Goal: Information Seeking & Learning: Learn about a topic

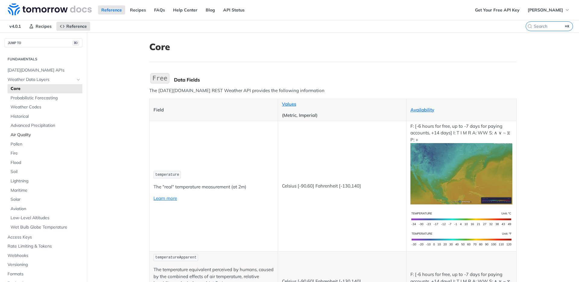
click at [39, 134] on span "Air Quality" at bounding box center [46, 135] width 70 height 6
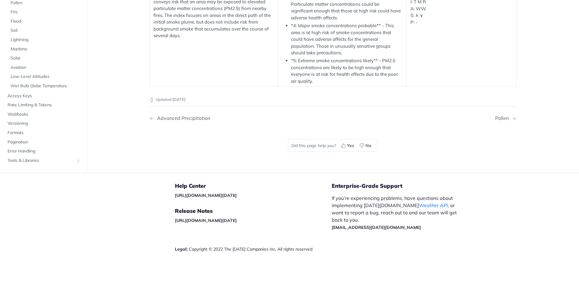
scroll to position [1259, 0]
click at [39, 6] on span "Pollen" at bounding box center [46, 3] width 70 height 6
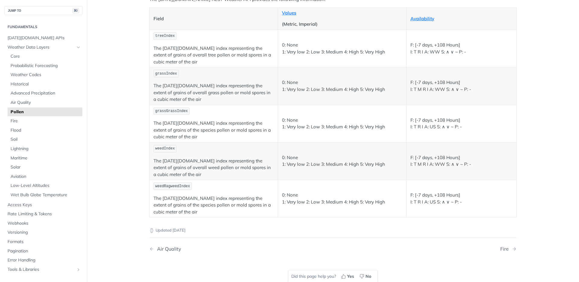
scroll to position [85, 0]
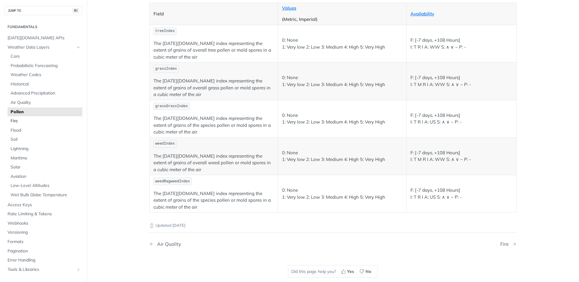
click at [48, 121] on span "Fire" at bounding box center [46, 121] width 70 height 6
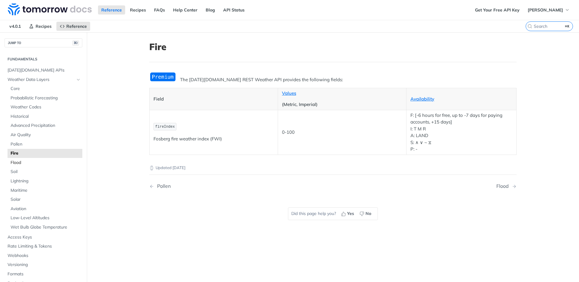
click at [36, 162] on span "Flood" at bounding box center [46, 163] width 70 height 6
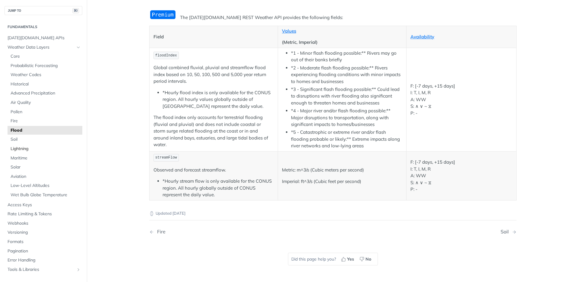
scroll to position [66, 0]
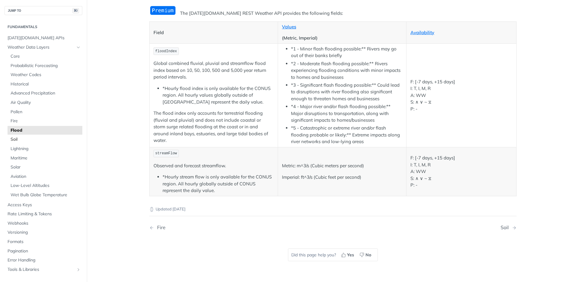
click at [49, 140] on span "Soil" at bounding box center [46, 139] width 70 height 6
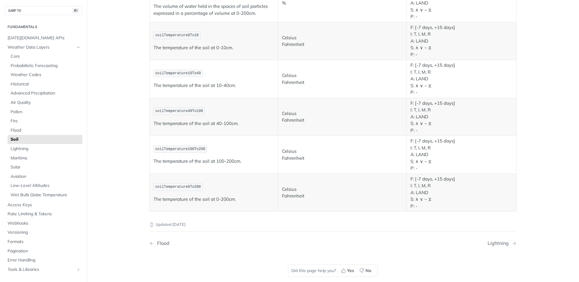
scroll to position [291, 0]
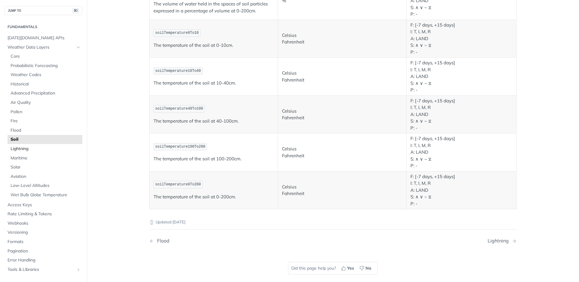
click at [30, 149] on span "Lightning" at bounding box center [46, 149] width 70 height 6
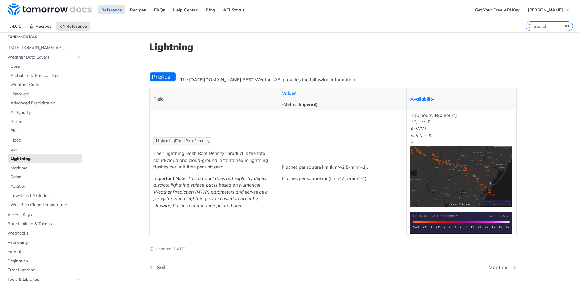
scroll to position [37, 0]
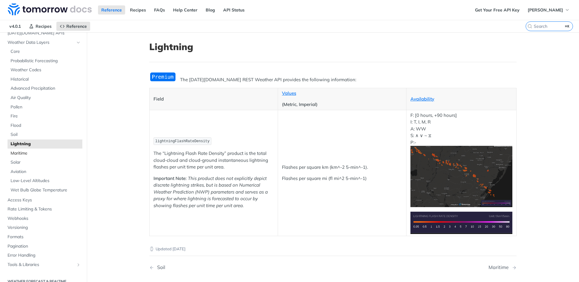
click at [38, 153] on span "Maritime" at bounding box center [46, 153] width 70 height 6
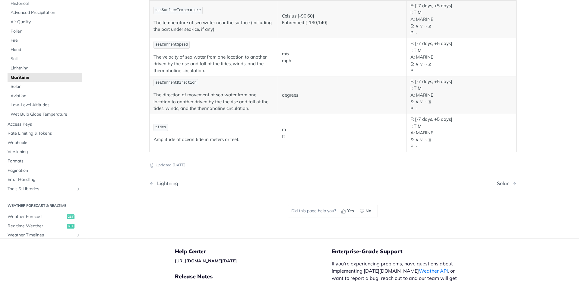
scroll to position [675, 0]
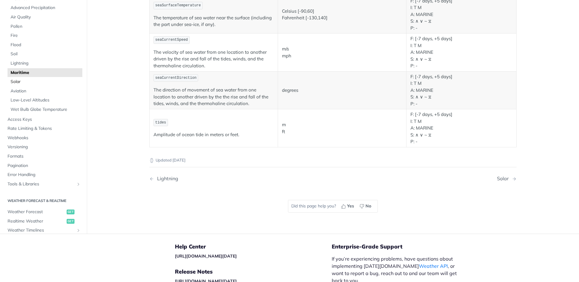
click at [60, 83] on span "Solar" at bounding box center [46, 82] width 70 height 6
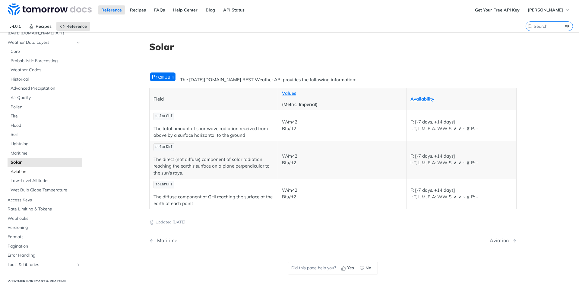
click at [40, 170] on span "Aviation" at bounding box center [46, 172] width 70 height 6
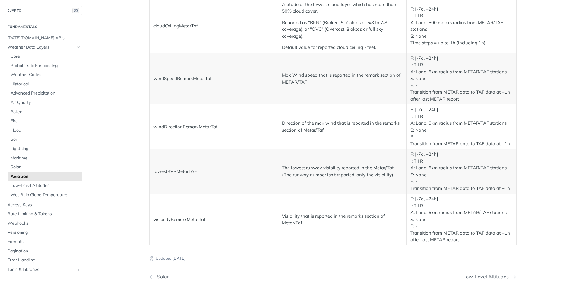
scroll to position [976, 0]
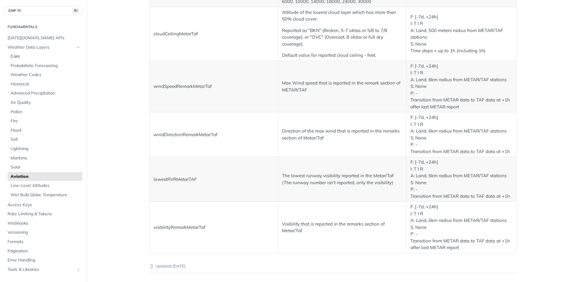
click at [41, 56] on span "Core" at bounding box center [46, 56] width 70 height 6
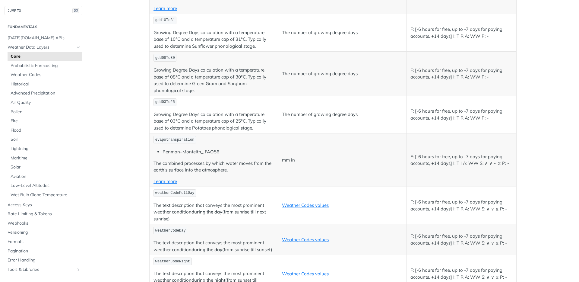
scroll to position [2850, 0]
click at [172, 183] on link "Learn more" at bounding box center [165, 181] width 24 height 6
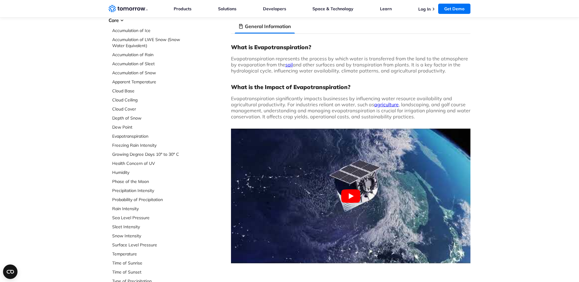
scroll to position [37, 0]
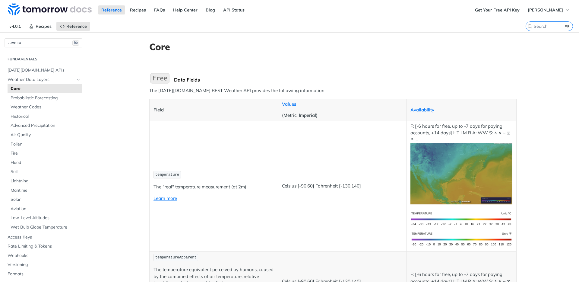
scroll to position [2848, 0]
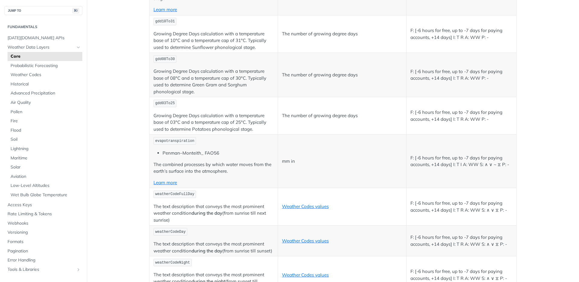
click at [184, 140] on span "evapotranspiration" at bounding box center [174, 141] width 39 height 4
copy span "evapotranspiration"
